Goal: Information Seeking & Learning: Find specific page/section

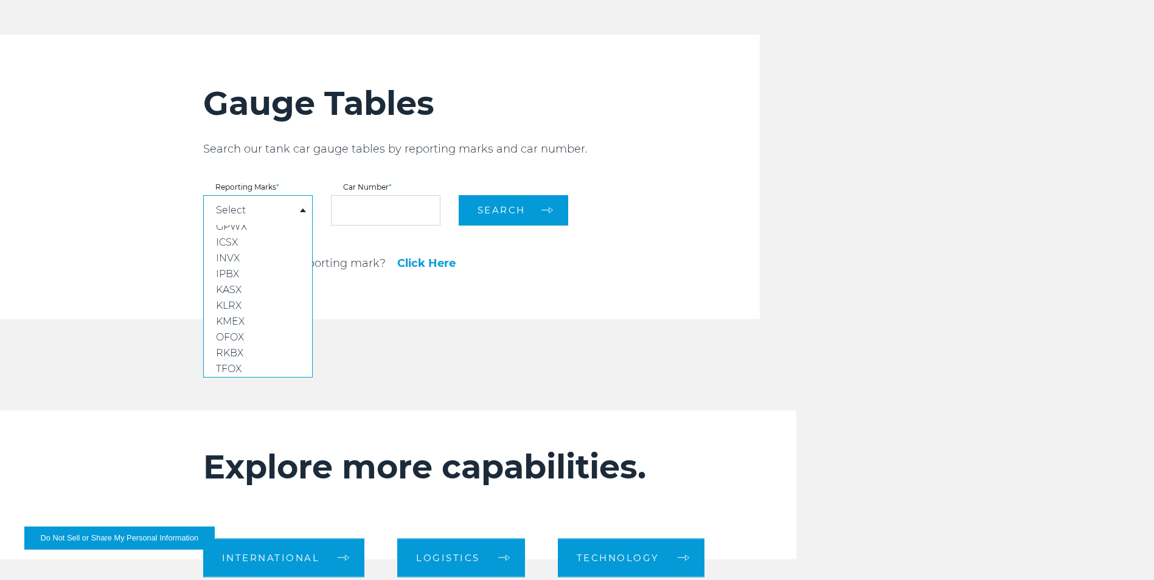
scroll to position [1339, 0]
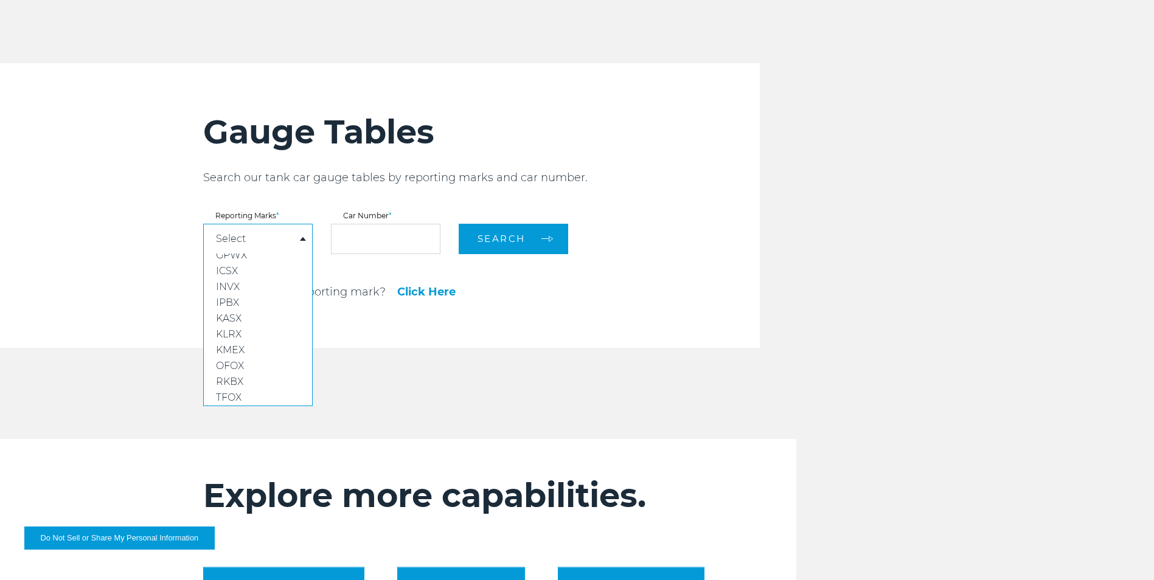
click at [521, 300] on div "Gauge Tables Search our tank car gauge tables by reporting marks and car number…" at bounding box center [481, 205] width 557 height 285
click at [445, 298] on link "Click Here" at bounding box center [426, 292] width 58 height 11
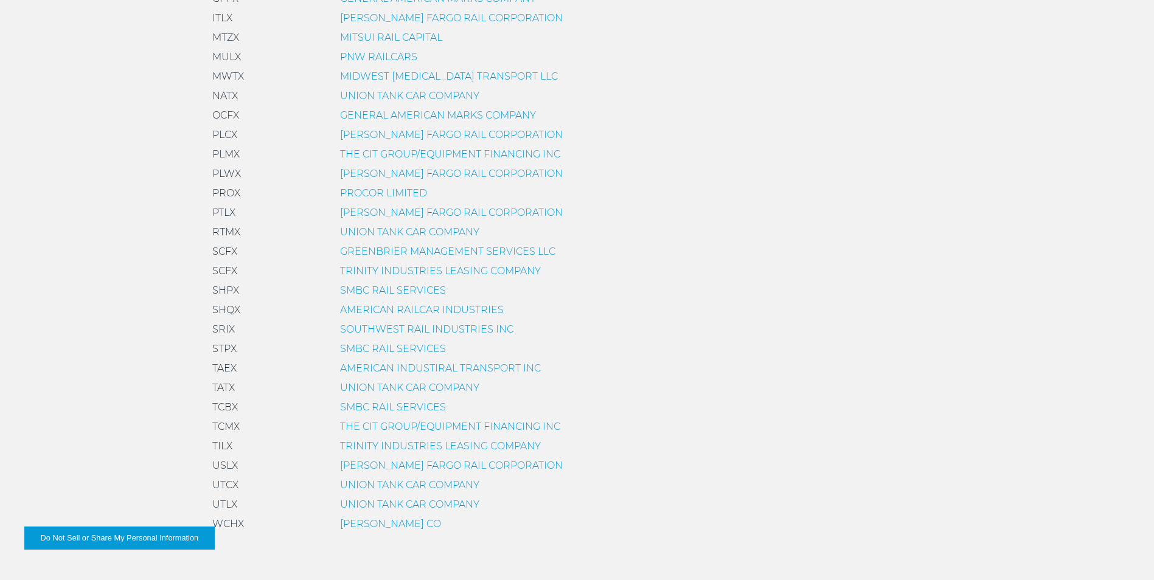
scroll to position [852, 0]
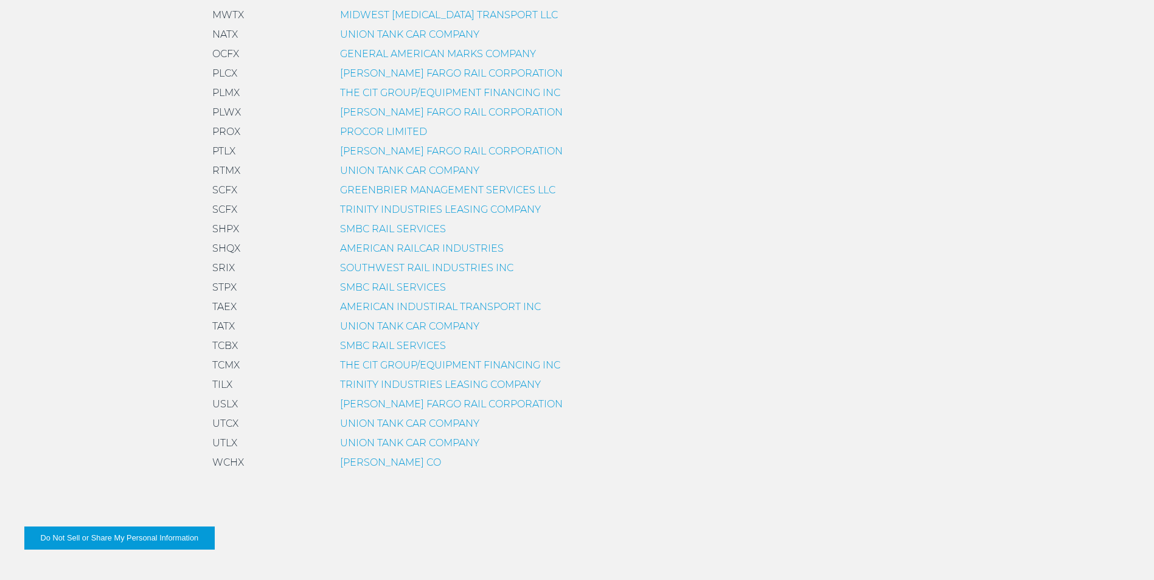
click at [386, 419] on link "UNION TANK CAR COMPANY" at bounding box center [409, 424] width 139 height 12
